Goal: Transaction & Acquisition: Purchase product/service

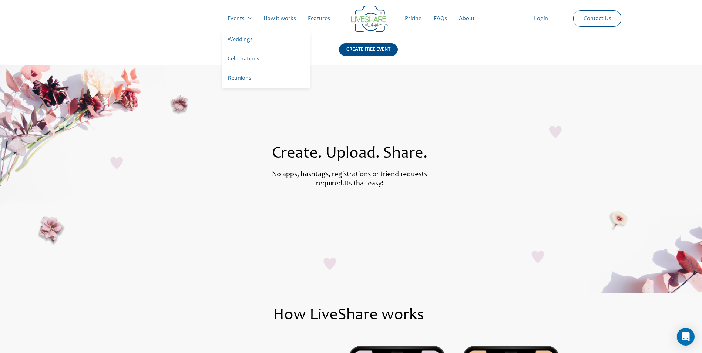
click at [231, 40] on link "Weddings" at bounding box center [266, 39] width 89 height 19
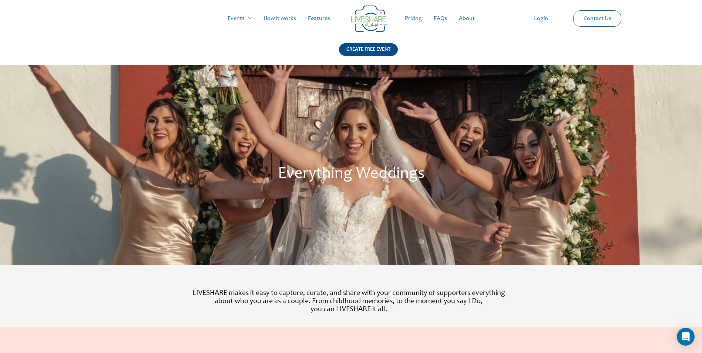
click at [411, 19] on link "Pricing" at bounding box center [413, 19] width 29 height 24
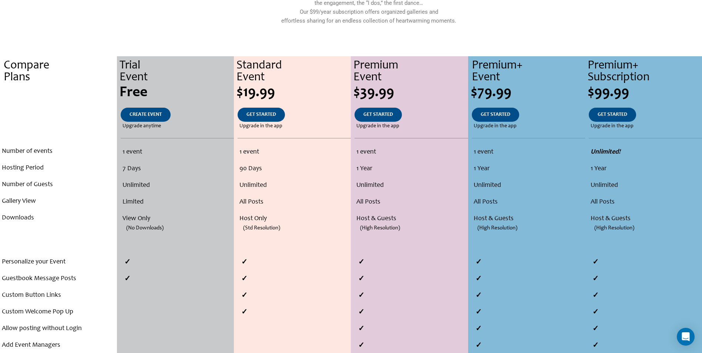
scroll to position [109, 0]
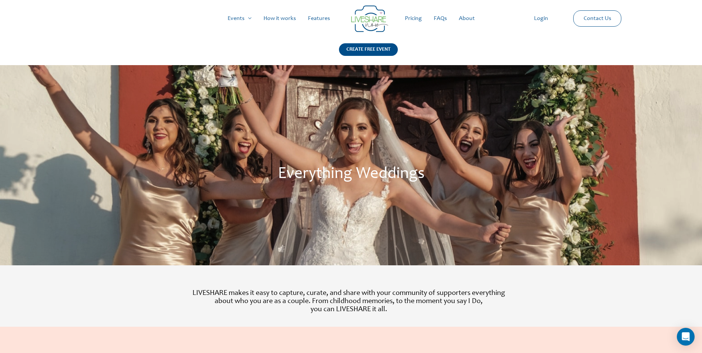
click at [411, 17] on link "Pricing" at bounding box center [413, 19] width 29 height 24
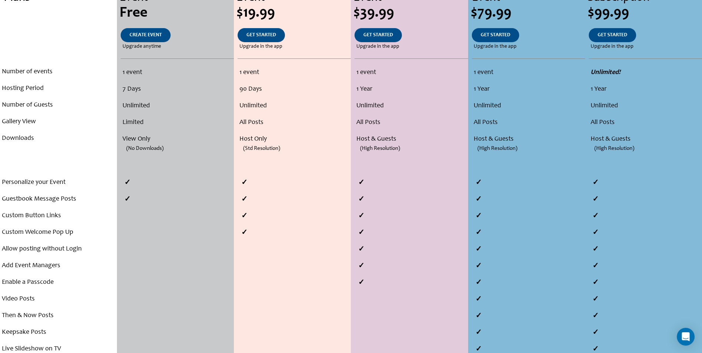
scroll to position [201, 0]
